Goal: Task Accomplishment & Management: Manage account settings

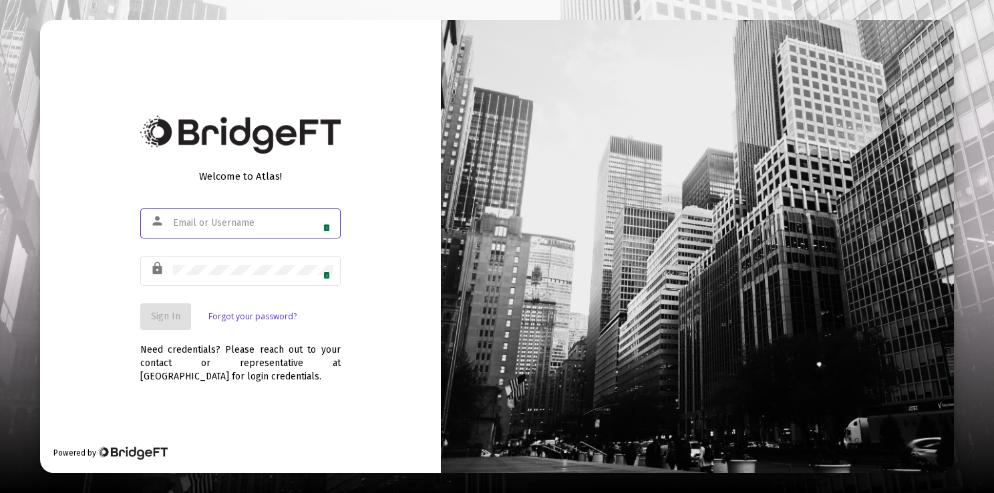
click at [274, 220] on input "text" at bounding box center [253, 223] width 160 height 11
type input "[PERSON_NAME][EMAIL_ADDRESS][DOMAIN_NAME]"
click at [171, 319] on span "Sign In" at bounding box center [165, 315] width 29 height 11
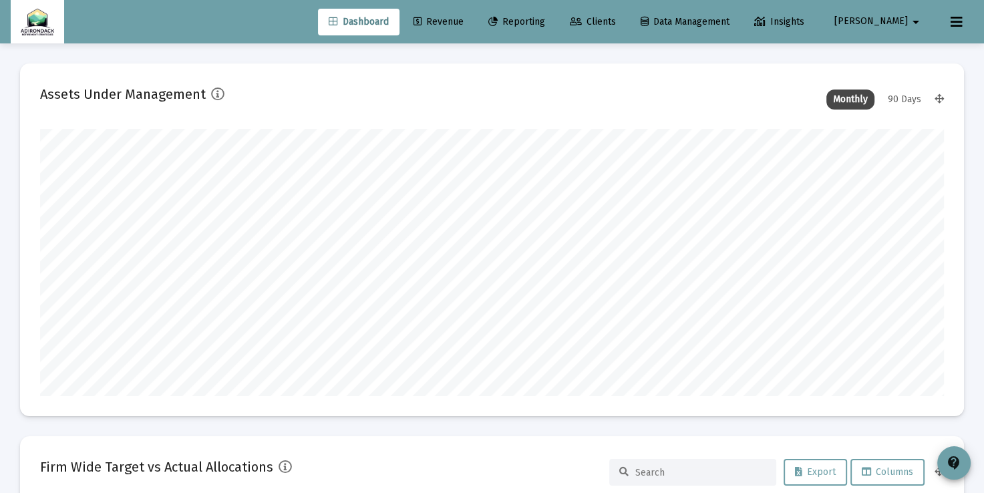
scroll to position [267, 903]
type input "[DATE]"
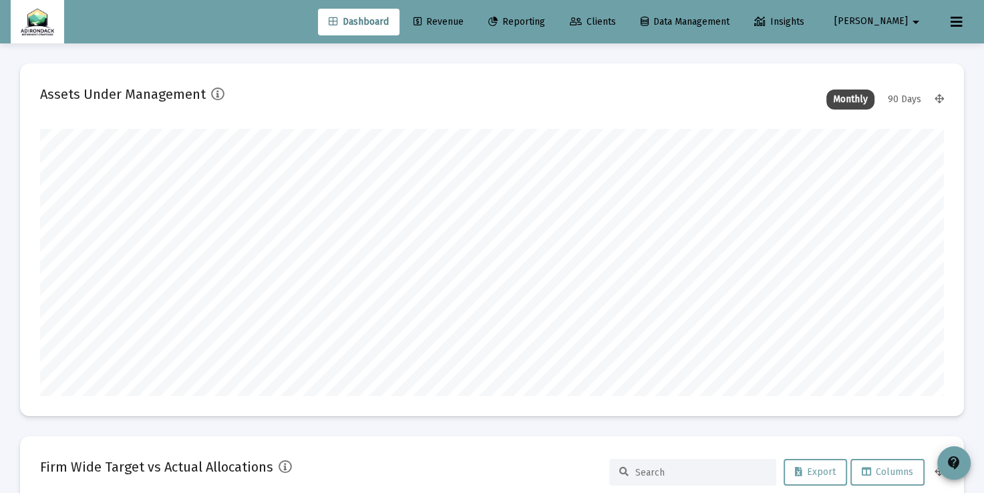
click at [911, 20] on mat-icon "arrow_drop_down" at bounding box center [915, 22] width 16 height 27
click at [907, 100] on button "Logout" at bounding box center [901, 89] width 79 height 32
